Goal: Task Accomplishment & Management: Manage account settings

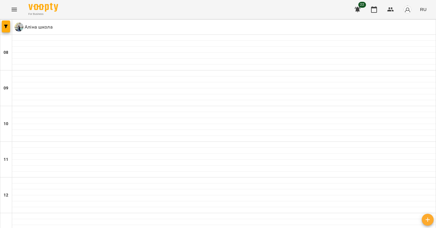
scroll to position [269, 0]
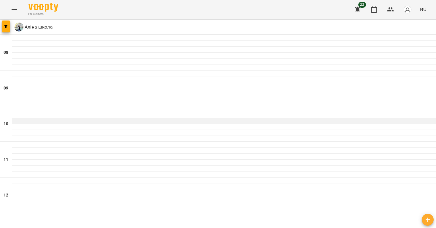
scroll to position [328, 0]
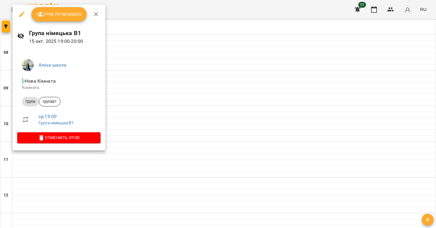
click at [56, 13] on span "Урок произошел" at bounding box center [59, 14] width 46 height 7
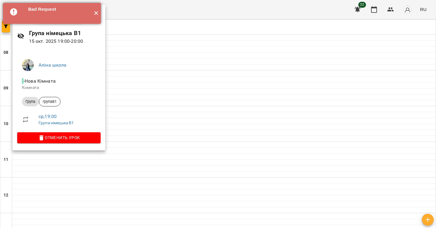
click at [98, 14] on button "✕" at bounding box center [96, 13] width 10 height 21
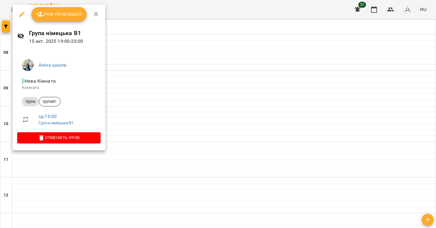
click at [59, 19] on button "Урок произошел" at bounding box center [58, 14] width 55 height 14
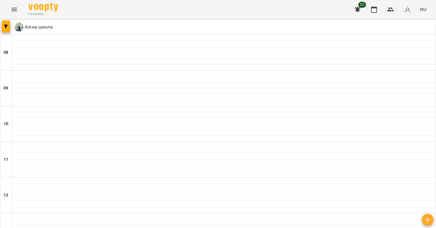
scroll to position [346, 0]
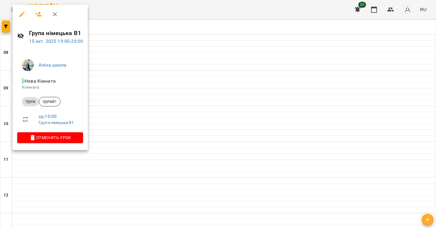
click at [40, 12] on icon "button" at bounding box center [38, 14] width 7 height 7
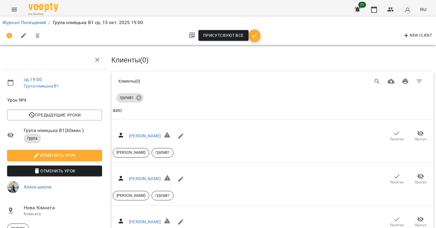
scroll to position [85, 0]
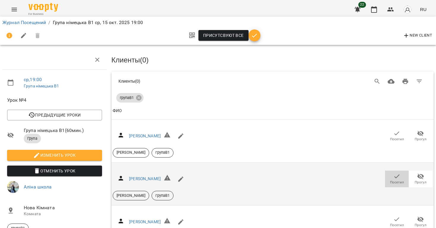
click at [397, 173] on icon "button" at bounding box center [397, 176] width 7 height 7
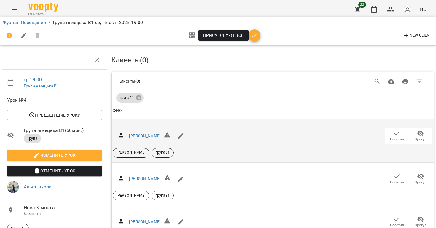
click at [396, 137] on span "Посетил" at bounding box center [397, 139] width 14 height 5
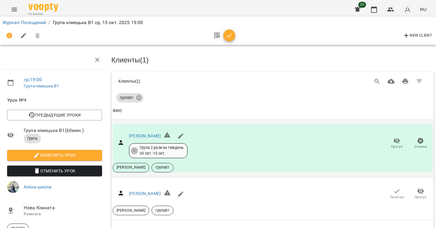
click at [397, 187] on icon "button" at bounding box center [397, 190] width 7 height 7
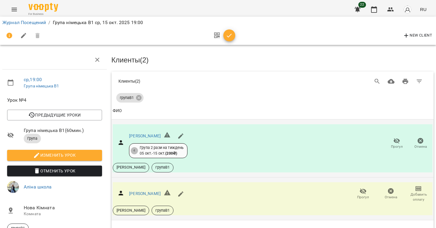
scroll to position [143, 0]
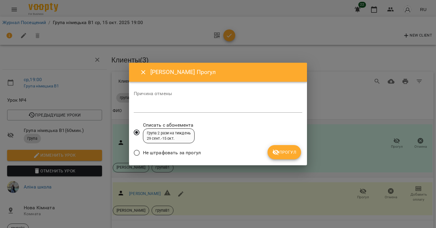
click at [281, 151] on span "Прогул" at bounding box center [285, 151] width 24 height 7
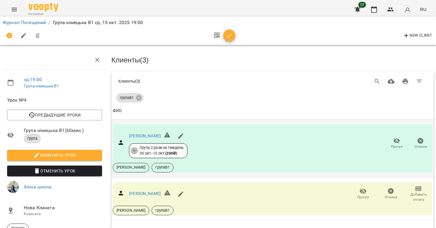
scroll to position [0, 0]
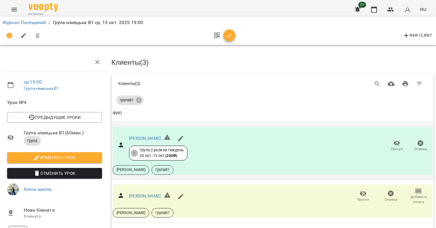
click at [231, 34] on icon "button" at bounding box center [229, 35] width 7 height 7
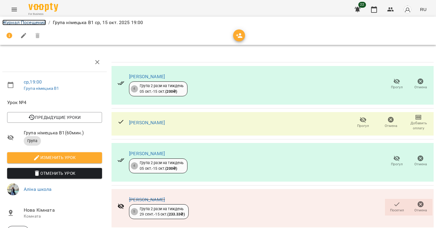
click at [36, 23] on link "Журнал Посещений" at bounding box center [24, 23] width 44 height 6
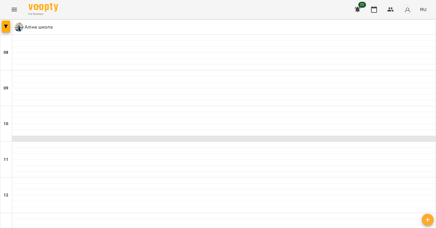
scroll to position [310, 0]
